Goal: Task Accomplishment & Management: Manage account settings

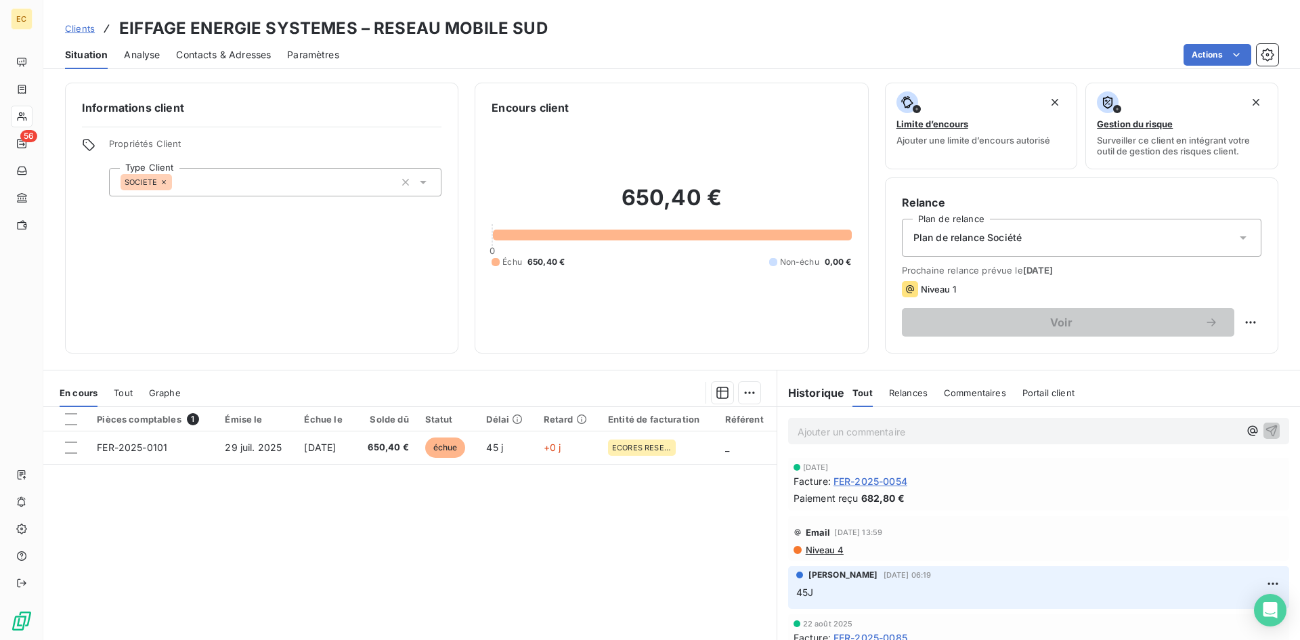
click at [79, 28] on span "Clients" at bounding box center [80, 28] width 30 height 11
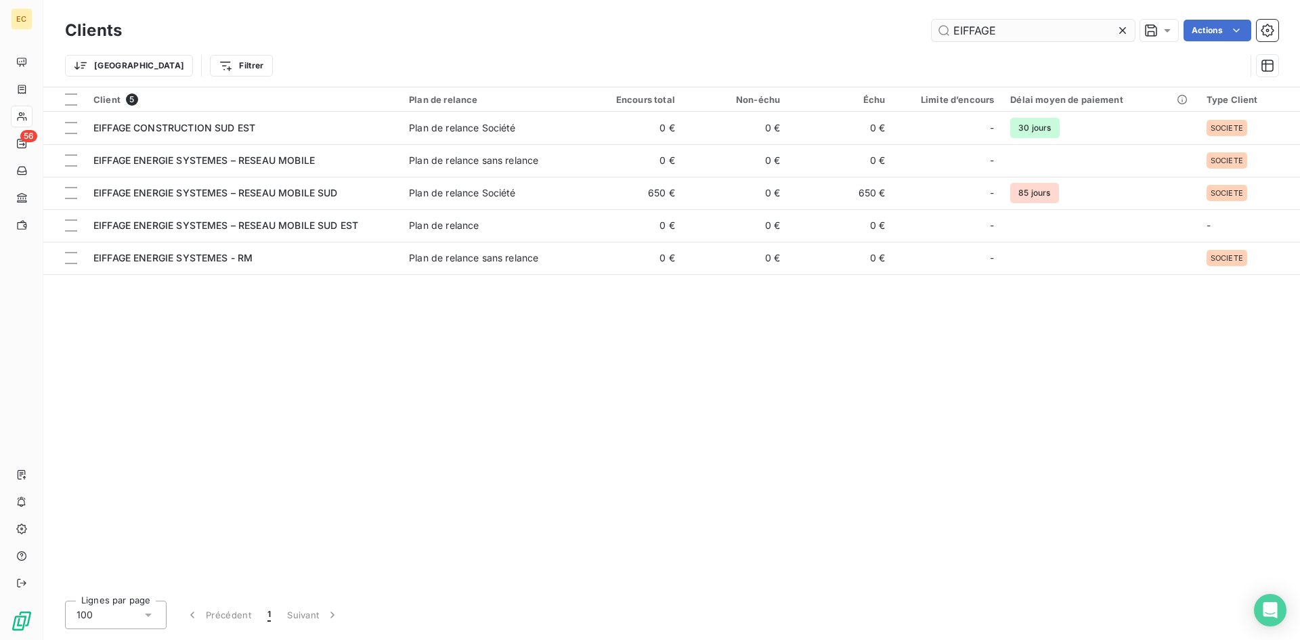
drag, startPoint x: 1043, startPoint y: 30, endPoint x: 934, endPoint y: 32, distance: 109.0
click at [934, 32] on input "EIFFAGE" at bounding box center [1033, 31] width 203 height 22
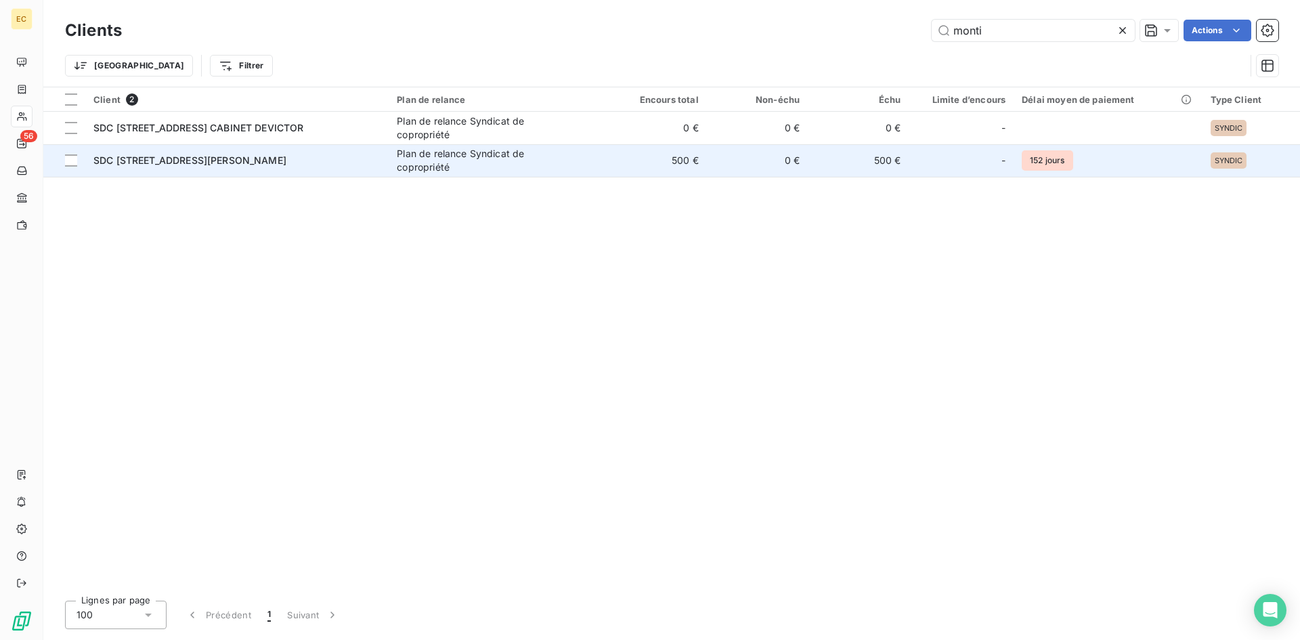
type input "monti"
click at [141, 159] on span "SDC [STREET_ADDRESS][PERSON_NAME]" at bounding box center [189, 160] width 193 height 12
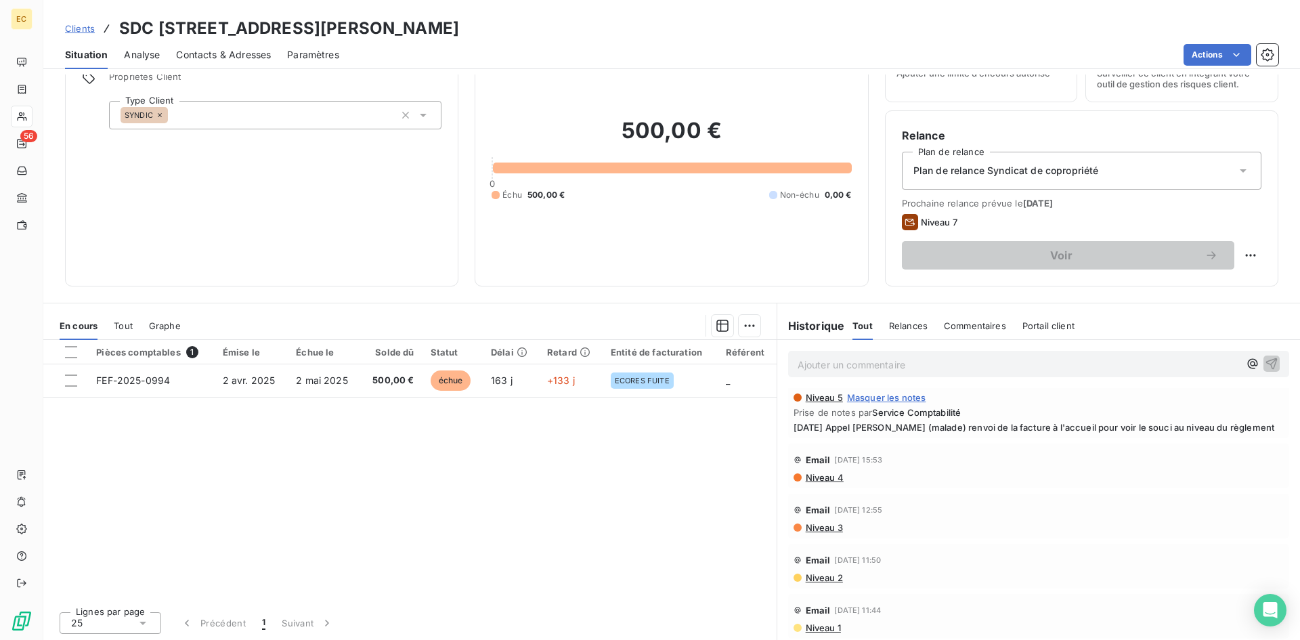
scroll to position [68, 0]
drag, startPoint x: 309, startPoint y: 23, endPoint x: 163, endPoint y: 26, distance: 145.6
click at [160, 25] on h3 "SDC [STREET_ADDRESS][PERSON_NAME]" at bounding box center [289, 28] width 340 height 24
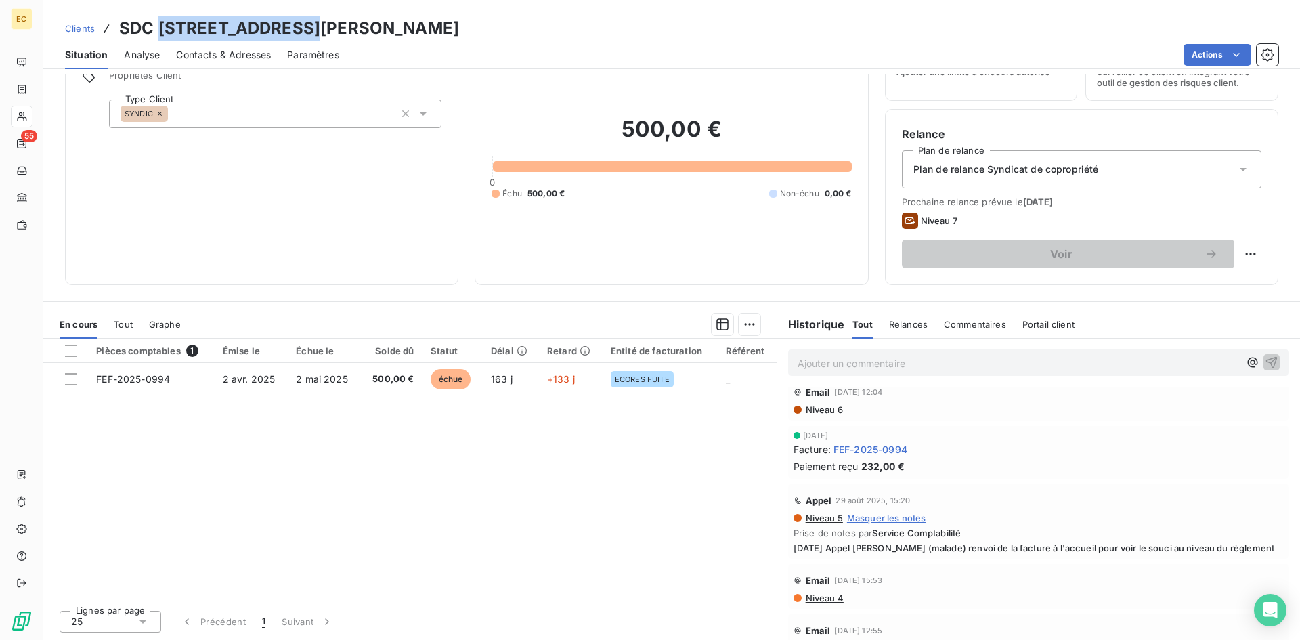
scroll to position [0, 0]
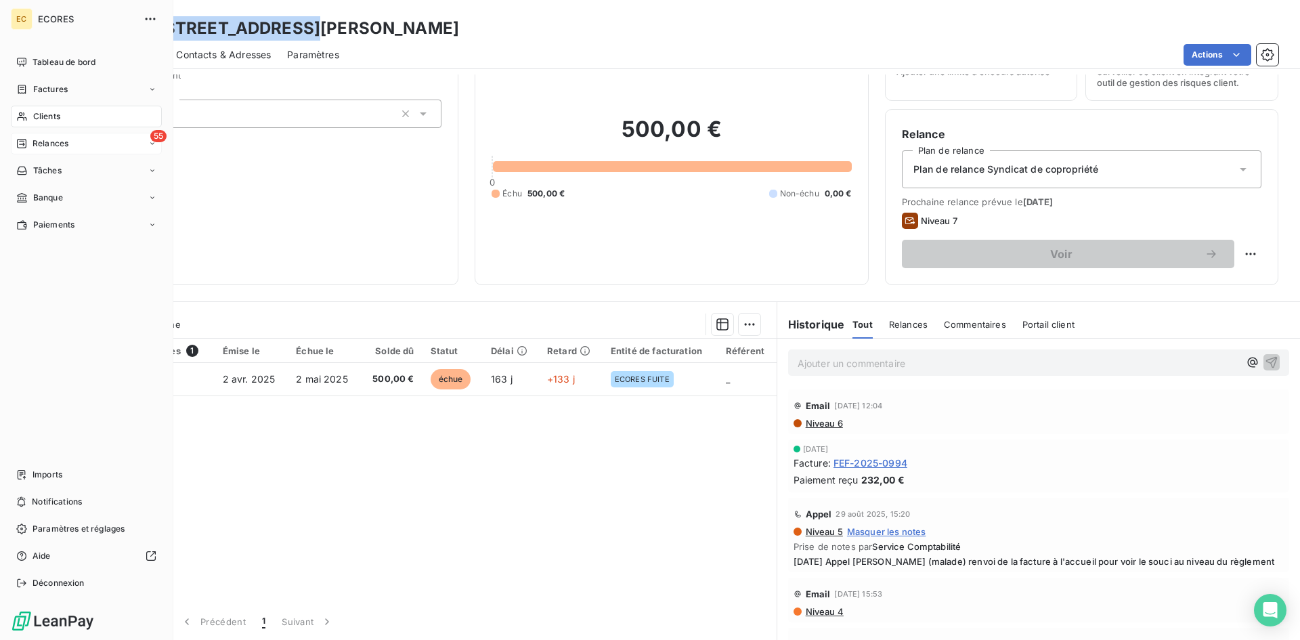
click at [45, 143] on span "Relances" at bounding box center [50, 143] width 36 height 12
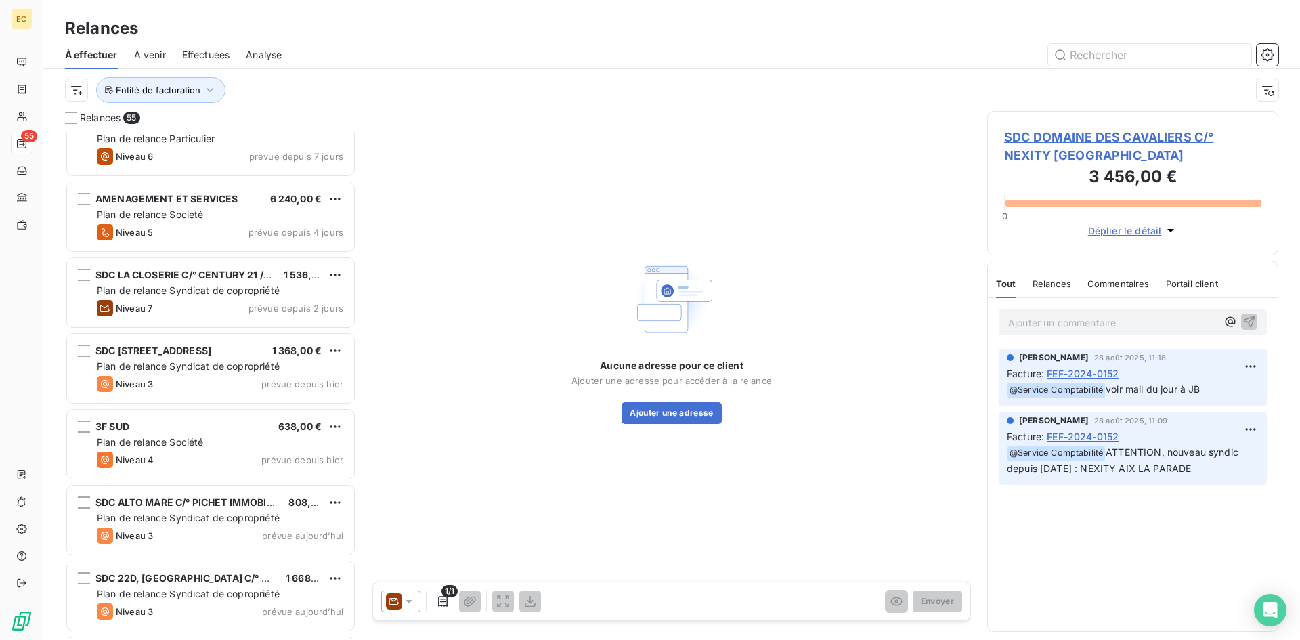
scroll to position [3183, 0]
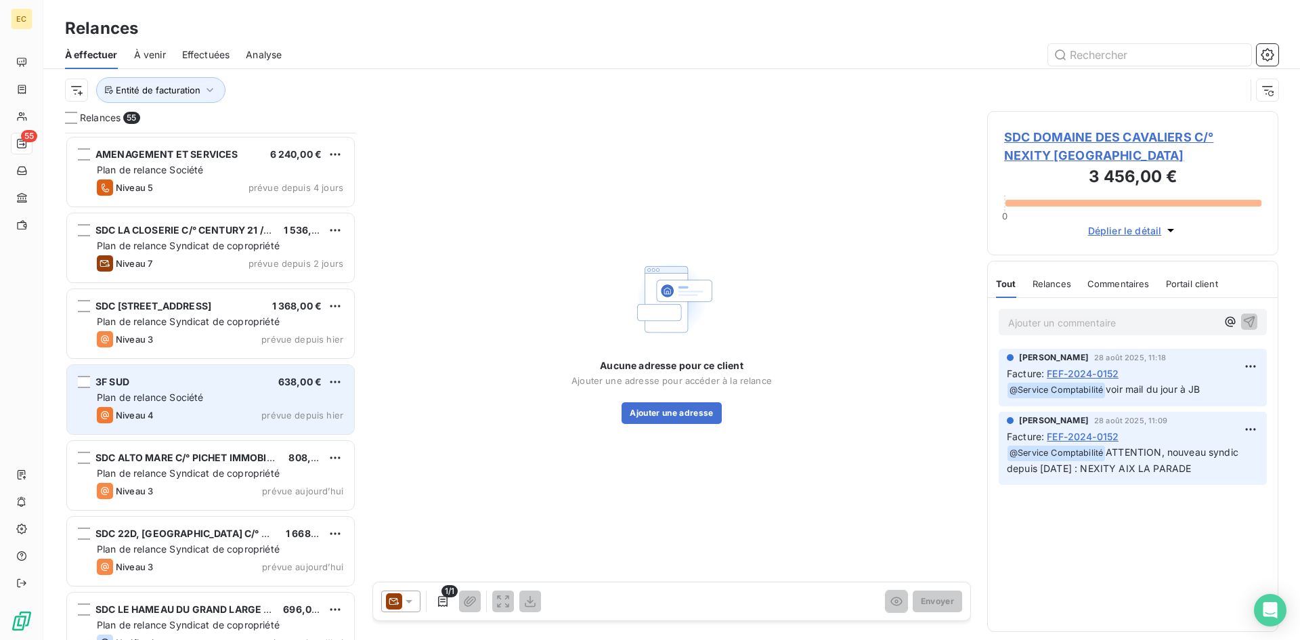
click at [162, 391] on div "Plan de relance Société" at bounding box center [220, 398] width 246 height 14
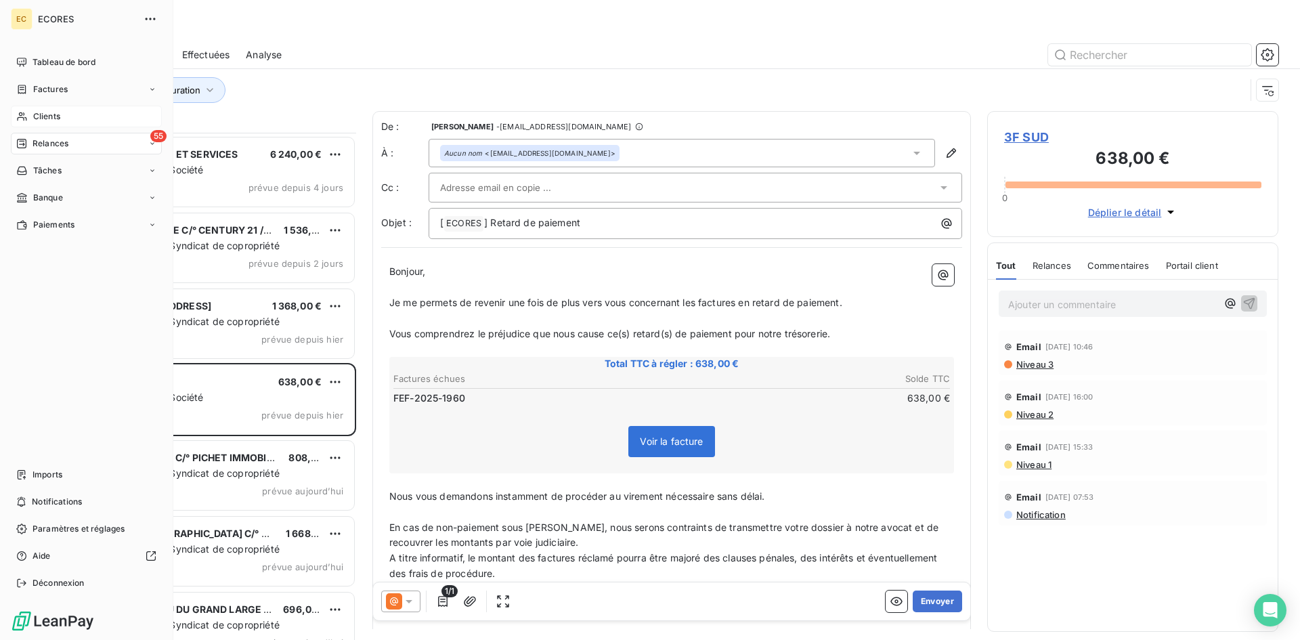
click at [49, 114] on span "Clients" at bounding box center [46, 116] width 27 height 12
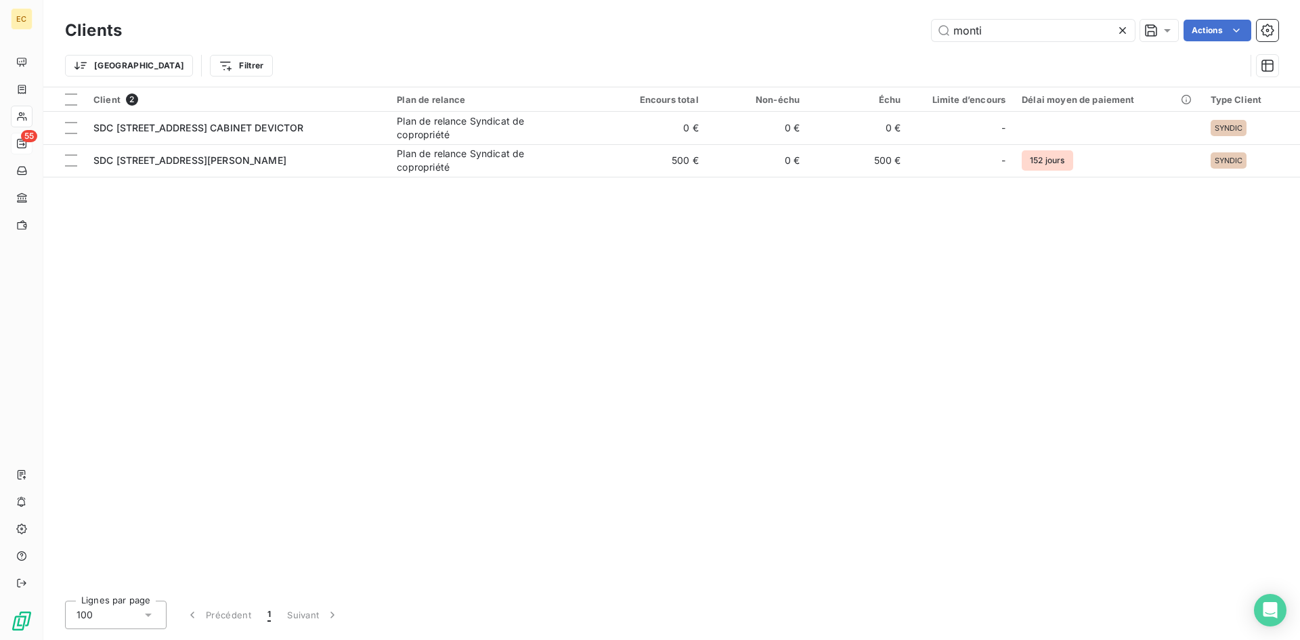
drag, startPoint x: 1011, startPoint y: 44, endPoint x: 919, endPoint y: 32, distance: 92.2
click at [919, 32] on div "Clients monti Actions" at bounding box center [671, 30] width 1213 height 28
drag, startPoint x: 992, startPoint y: 29, endPoint x: 930, endPoint y: 29, distance: 61.6
click at [932, 29] on input "monti" at bounding box center [1033, 31] width 203 height 22
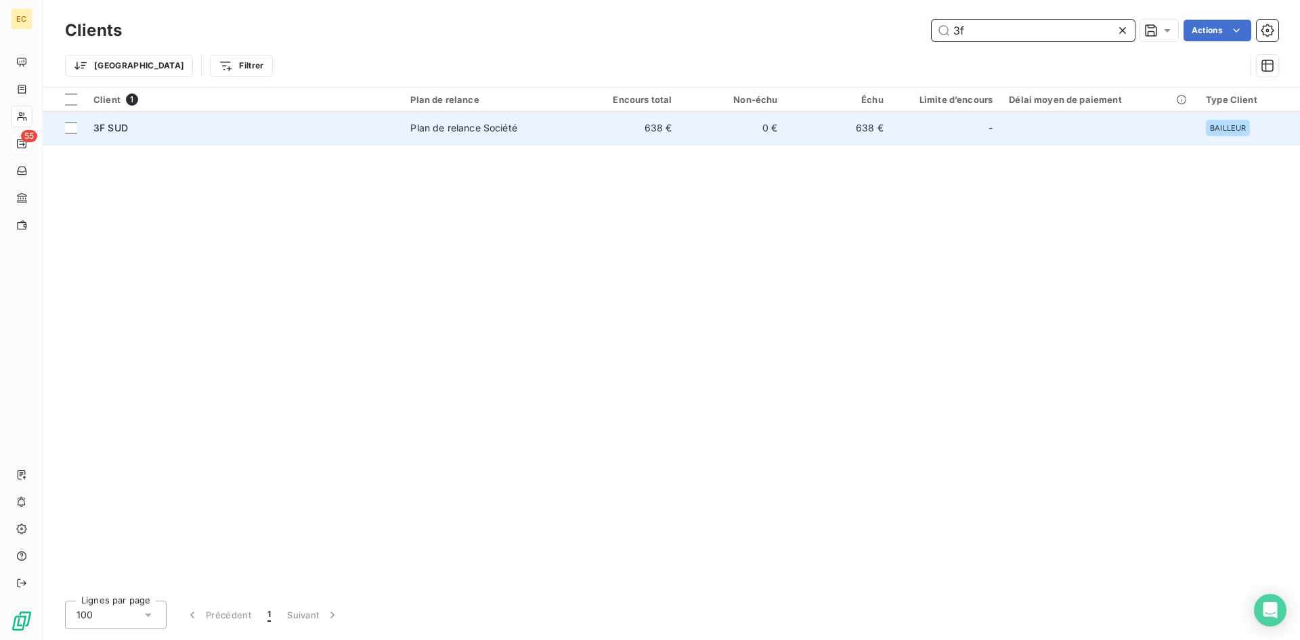
type input "3f"
click at [311, 122] on div "3F SUD" at bounding box center [243, 128] width 301 height 14
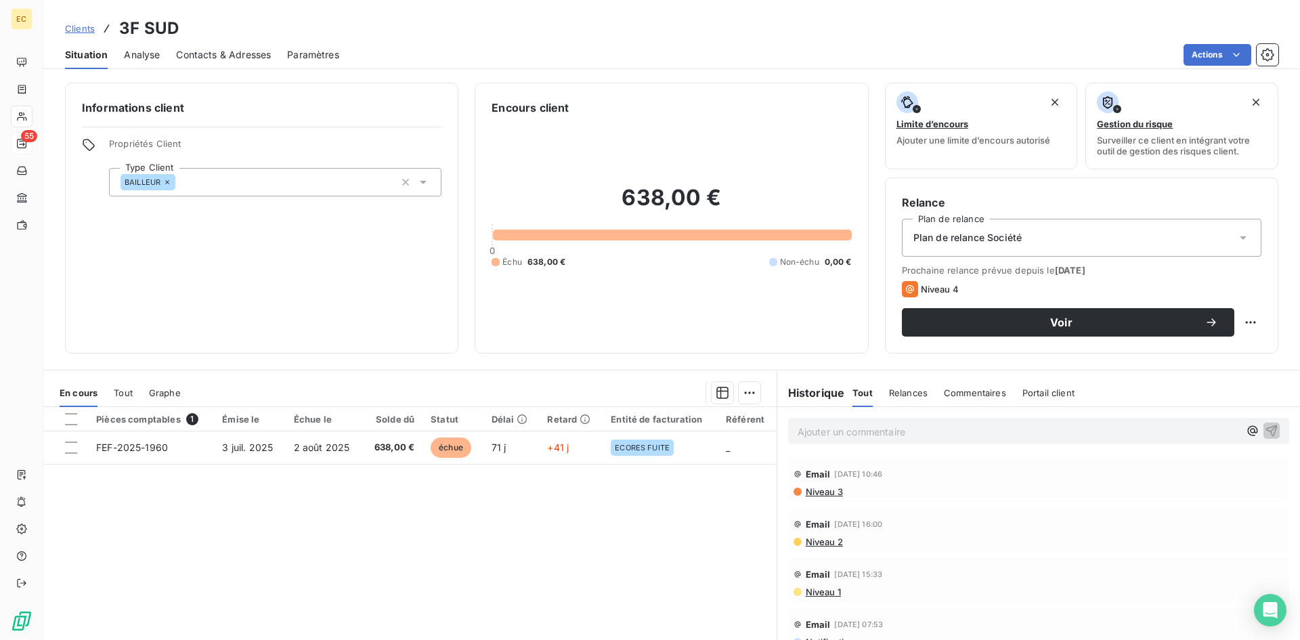
click at [209, 41] on div "Contacts & Adresses" at bounding box center [223, 55] width 95 height 28
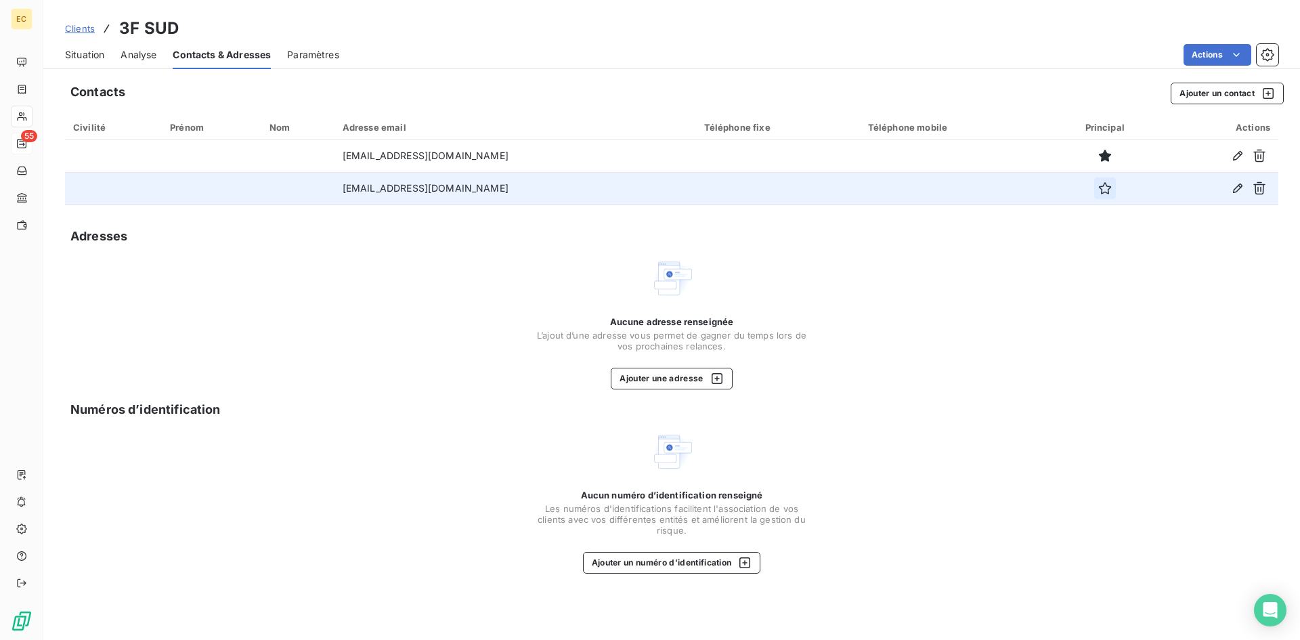
click at [1098, 184] on icon "button" at bounding box center [1105, 188] width 14 height 14
click at [1236, 188] on icon "button" at bounding box center [1238, 188] width 14 height 14
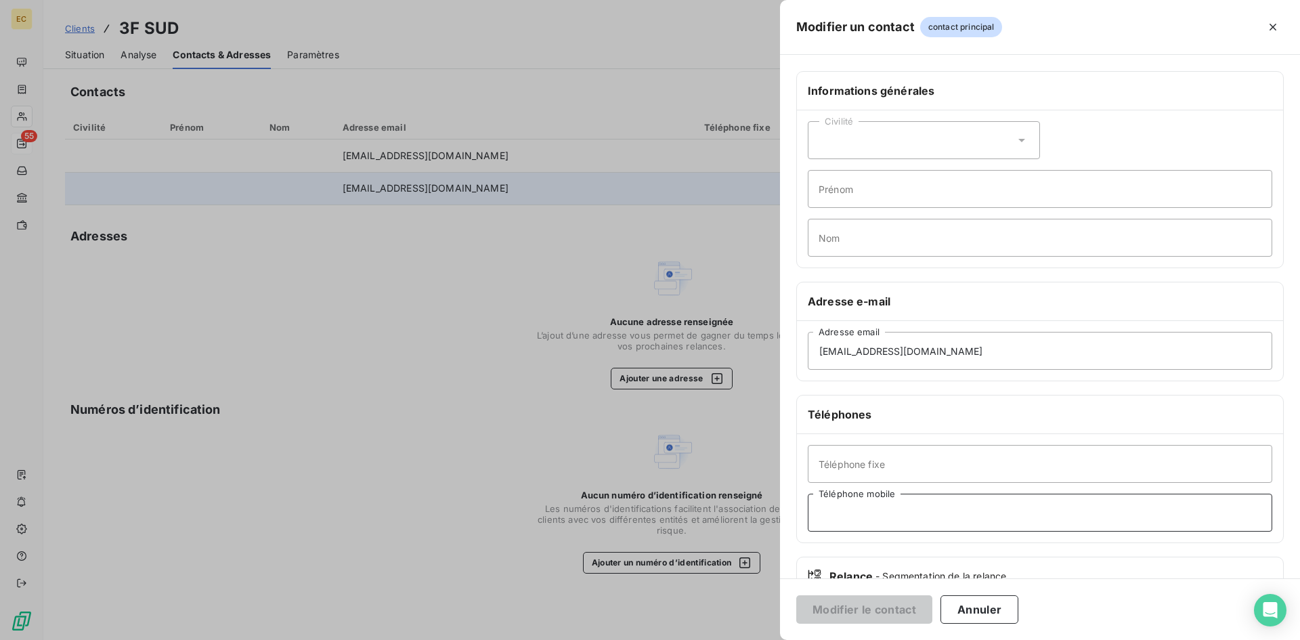
paste input "06 69 58 49 59"
type input "06 69 58 49 59"
drag, startPoint x: 933, startPoint y: 462, endPoint x: 810, endPoint y: 469, distance: 123.4
click at [810, 469] on input "Téléphone fixe" at bounding box center [1040, 464] width 464 height 38
paste input "04 93 70 37 53"
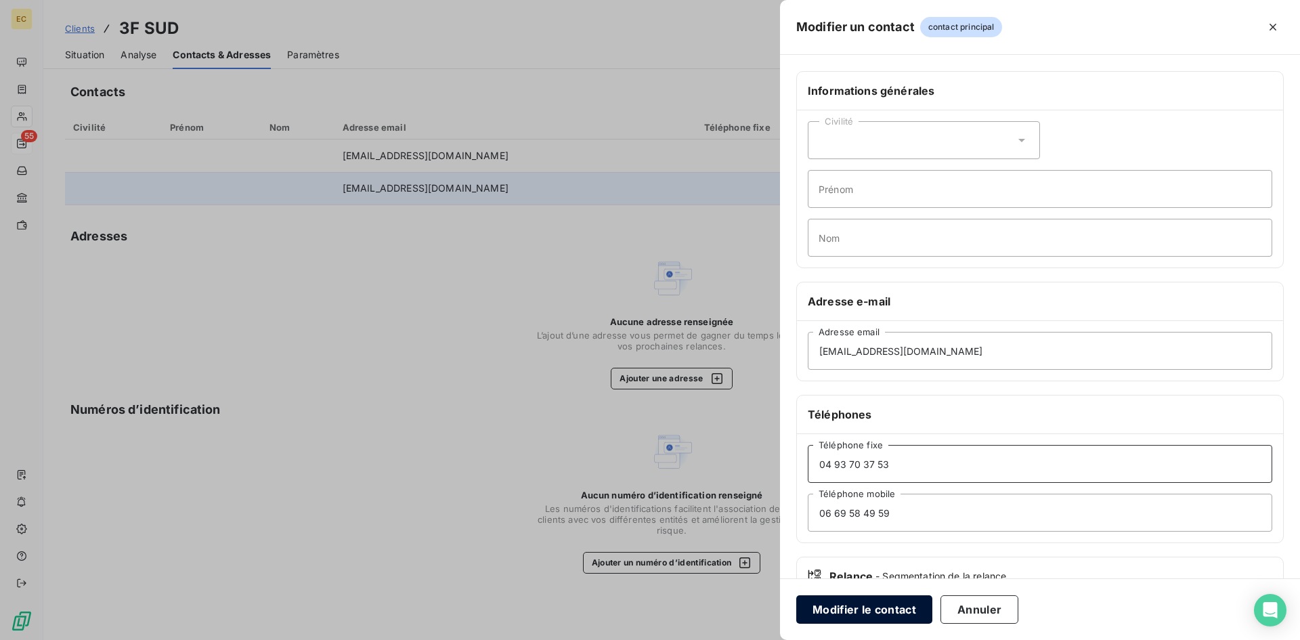
type input "04 93 70 37 53"
click at [881, 611] on button "Modifier le contact" at bounding box center [864, 609] width 136 height 28
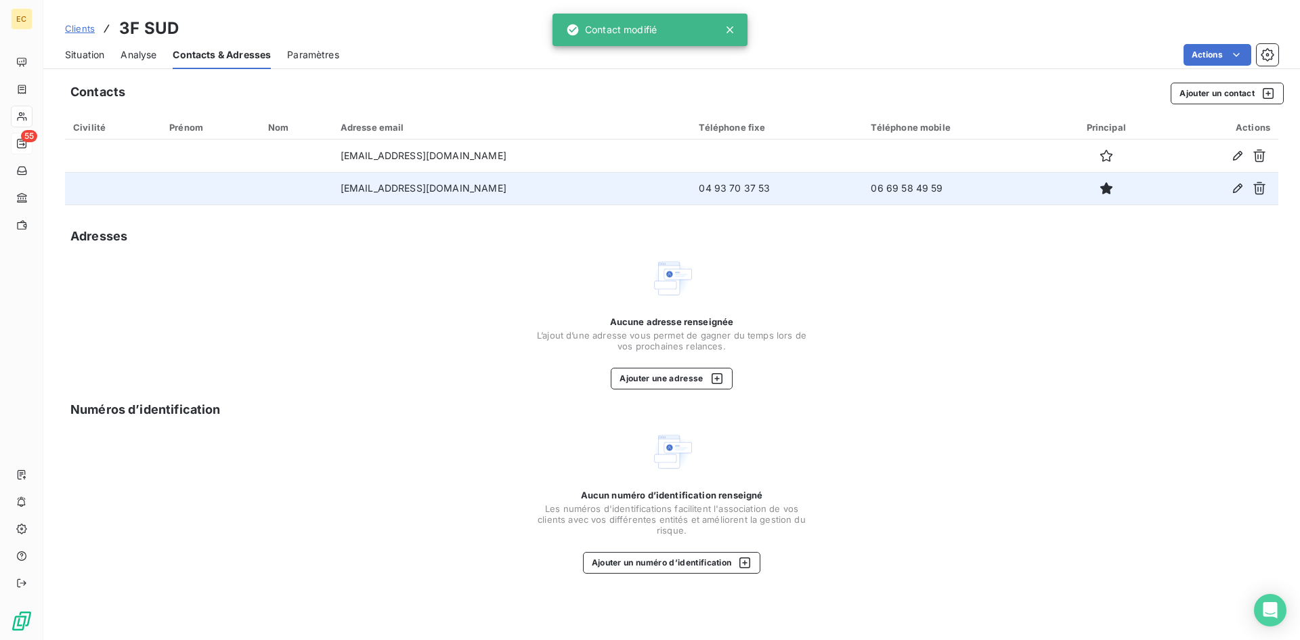
click at [75, 60] on span "Situation" at bounding box center [84, 55] width 39 height 14
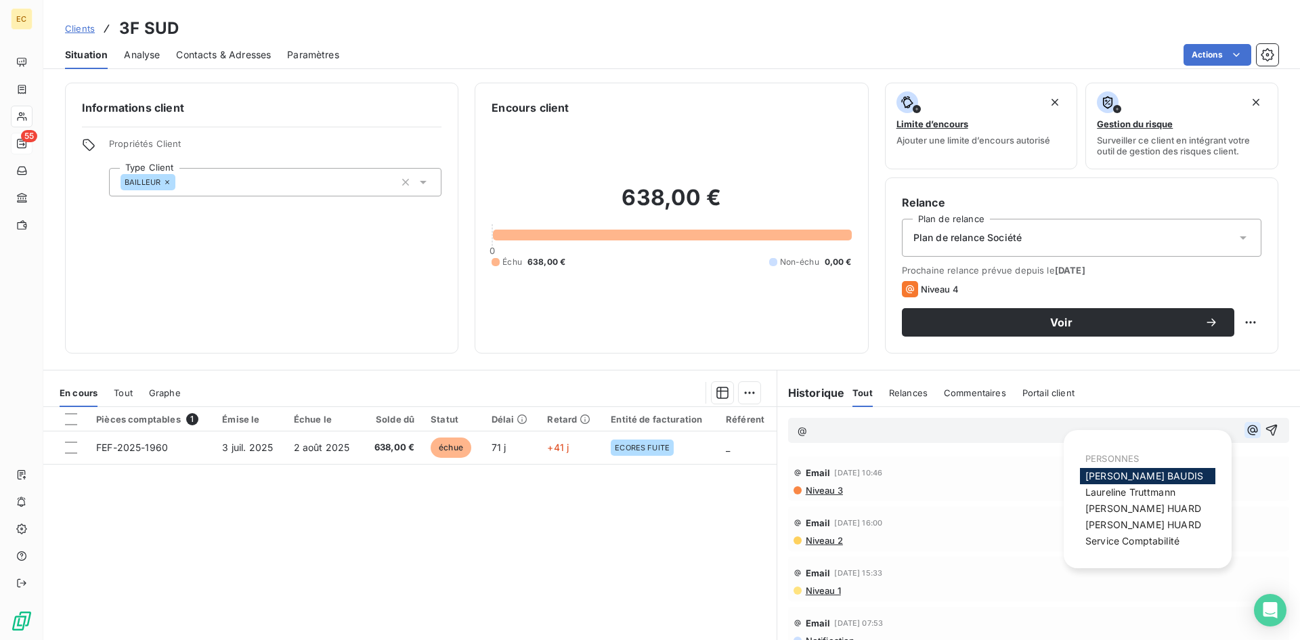
click at [1246, 431] on icon "button" at bounding box center [1253, 430] width 14 height 14
click at [1163, 545] on span "Service Comptabilité" at bounding box center [1132, 541] width 94 height 12
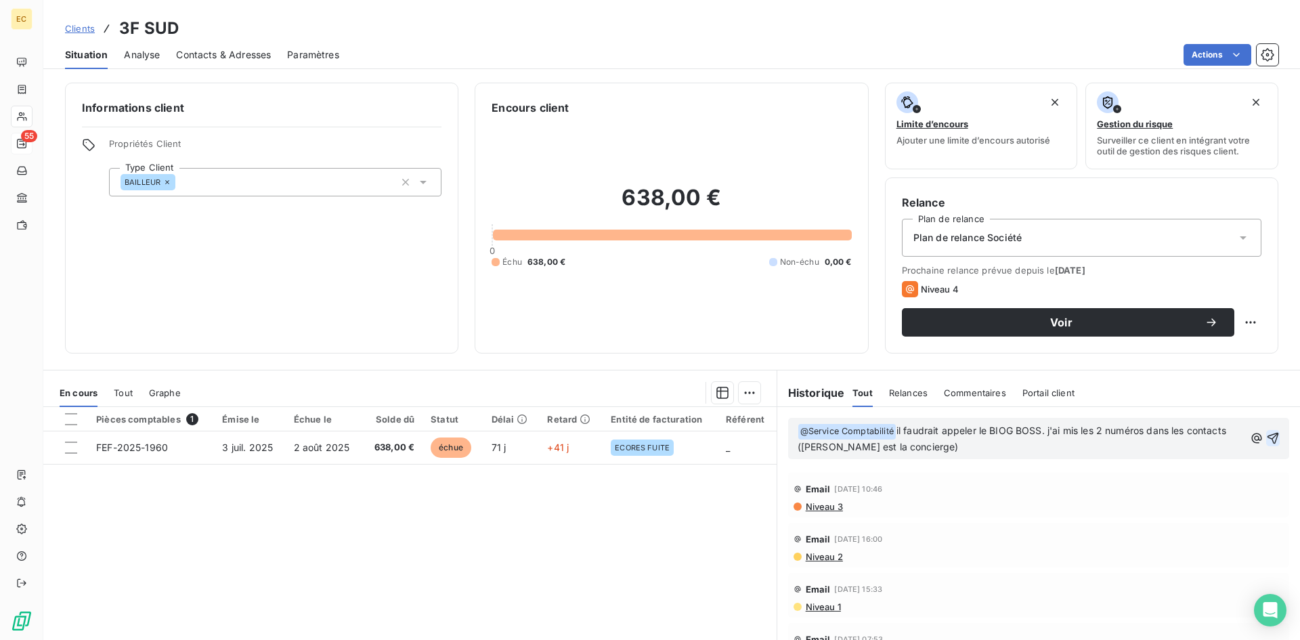
click at [1266, 435] on icon "button" at bounding box center [1273, 438] width 14 height 14
